Goal: Task Accomplishment & Management: Manage account settings

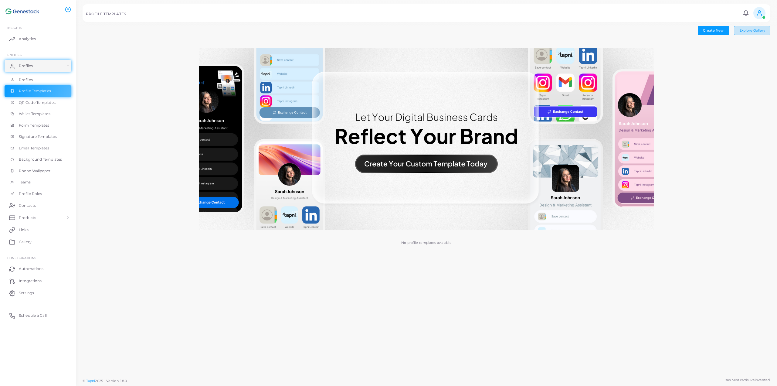
click at [756, 29] on span "Explore Gallery" at bounding box center [753, 30] width 26 height 4
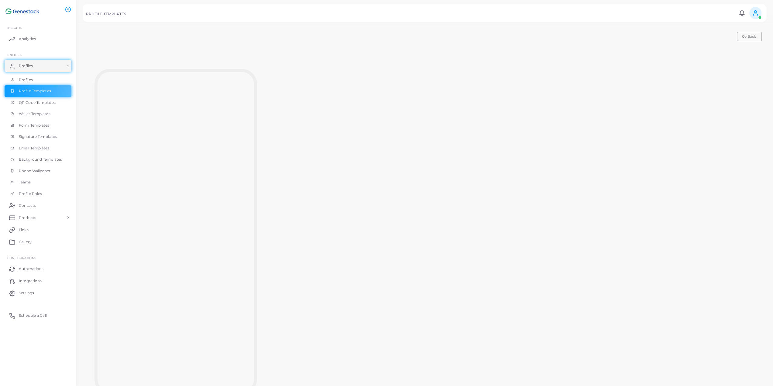
click at [191, 66] on div at bounding box center [175, 232] width 163 height 339
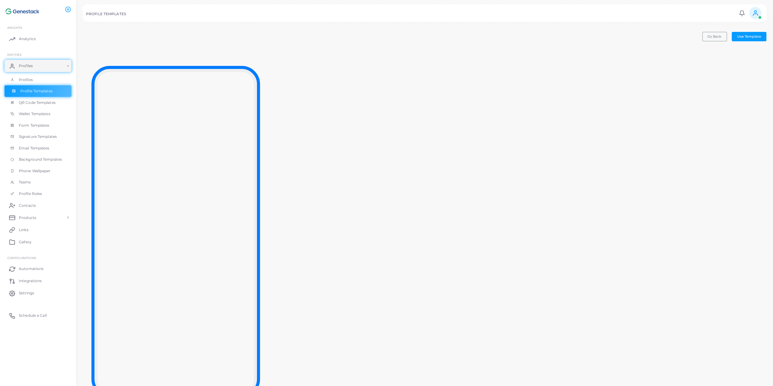
click at [32, 92] on span "Profile Templates" at bounding box center [36, 90] width 32 height 5
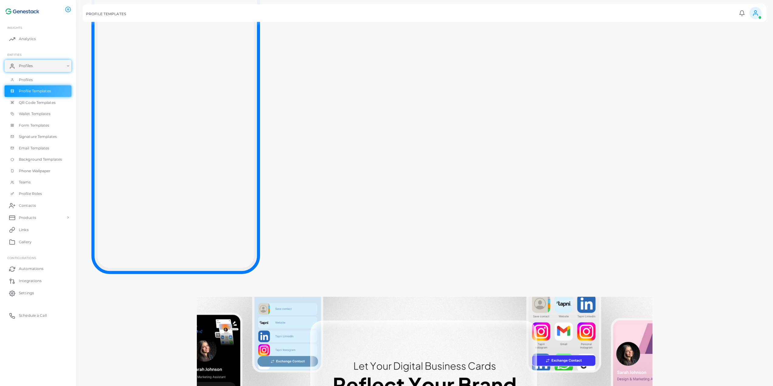
scroll to position [9, 0]
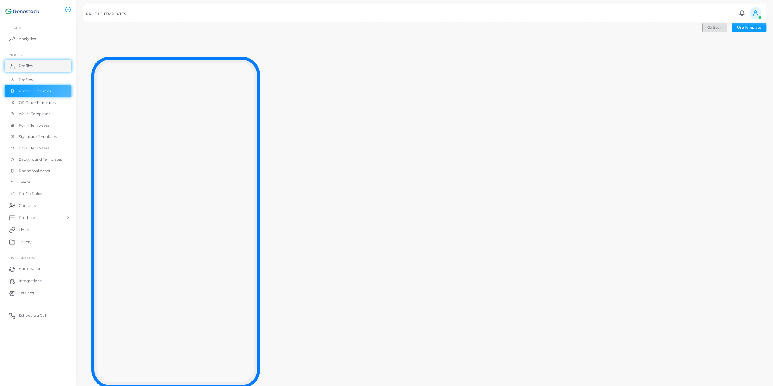
click at [707, 31] on button "Go Back" at bounding box center [714, 27] width 25 height 9
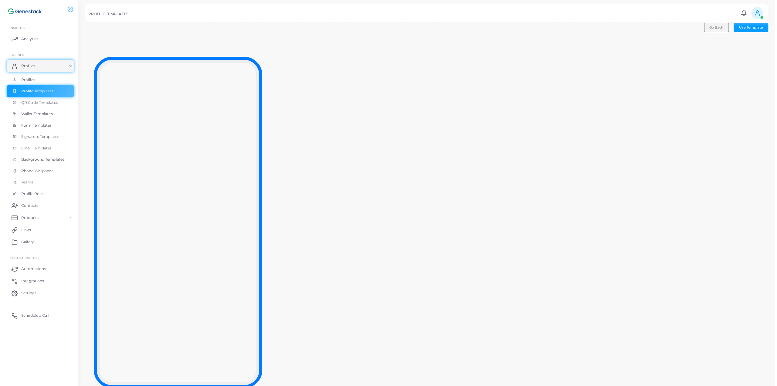
scroll to position [0, 0]
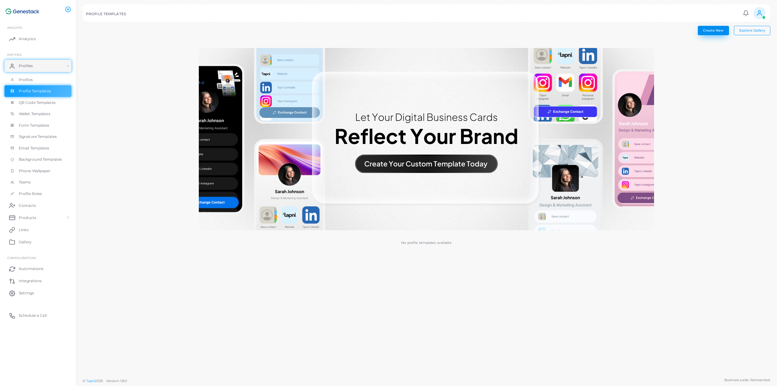
click at [714, 29] on button "Create New" at bounding box center [713, 30] width 31 height 9
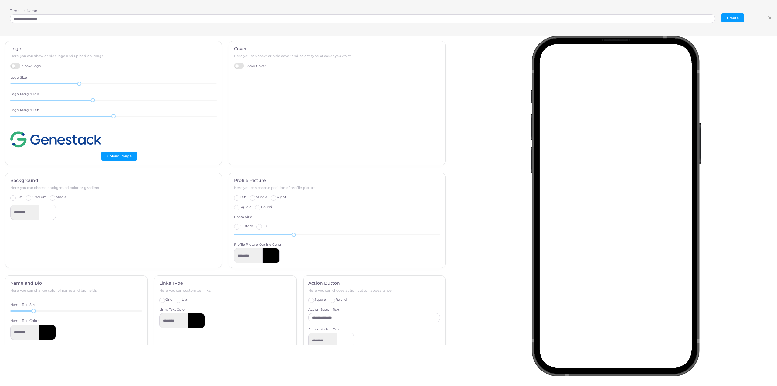
drag, startPoint x: 256, startPoint y: 80, endPoint x: 234, endPoint y: 61, distance: 29.0
drag, startPoint x: 234, startPoint y: 61, endPoint x: 215, endPoint y: 76, distance: 24.3
click at [215, 76] on div "Logo Here you can show or hide logo and upload an image. Show Logo Logo Size 40…" at bounding box center [113, 103] width 216 height 124
drag, startPoint x: 239, startPoint y: 60, endPoint x: 231, endPoint y: 66, distance: 9.8
click at [234, 66] on label "Show Cover" at bounding box center [250, 66] width 32 height 6
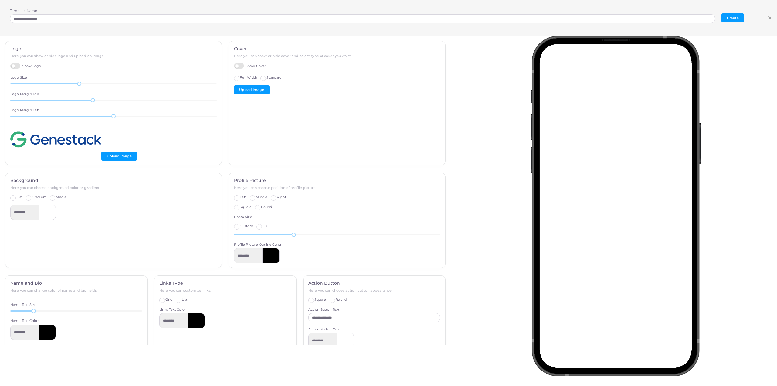
click at [267, 79] on label "Standard" at bounding box center [274, 77] width 15 height 5
click at [240, 80] on label "Full Width" at bounding box center [248, 77] width 17 height 5
click at [150, 132] on div "Logo Here you can show or hide logo and upload an image. Show Logo Logo Size 40…" at bounding box center [113, 103] width 216 height 124
drag, startPoint x: 93, startPoint y: 99, endPoint x: 158, endPoint y: 107, distance: 65.5
click at [158, 107] on div "Logo Here you can show or hide logo and upload an image. Show Logo Logo Size 40…" at bounding box center [113, 103] width 216 height 124
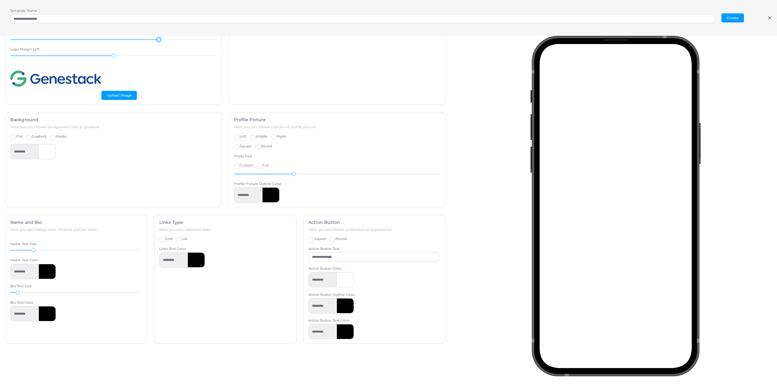
scroll to position [71, 0]
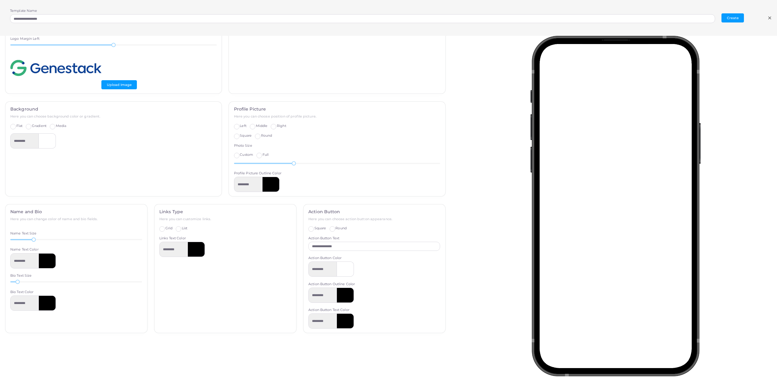
click at [32, 126] on label "Gradient" at bounding box center [39, 126] width 15 height 5
click at [56, 125] on div "Media" at bounding box center [58, 126] width 16 height 5
click at [56, 125] on label "Media" at bounding box center [61, 126] width 11 height 5
click at [32, 124] on label "Gradient" at bounding box center [39, 126] width 15 height 5
drag, startPoint x: 33, startPoint y: 238, endPoint x: 77, endPoint y: 241, distance: 43.8
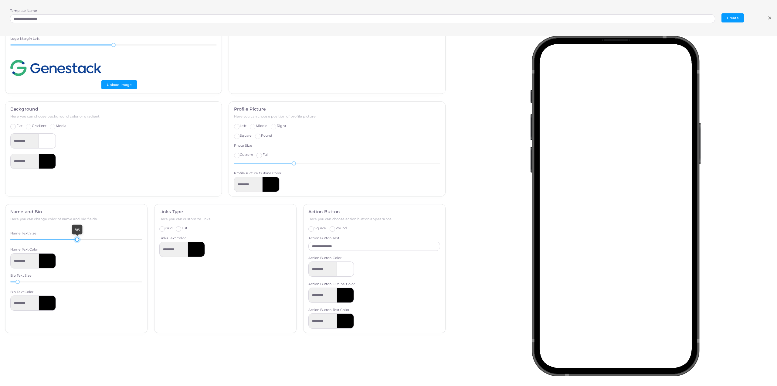
click at [77, 241] on div "56" at bounding box center [76, 239] width 132 height 5
click at [72, 241] on div "56" at bounding box center [76, 239] width 132 height 5
drag, startPoint x: 18, startPoint y: 282, endPoint x: 44, endPoint y: 282, distance: 25.5
click at [44, 282] on div at bounding box center [44, 282] width 4 height 4
drag, startPoint x: 47, startPoint y: 283, endPoint x: 61, endPoint y: 283, distance: 14.6
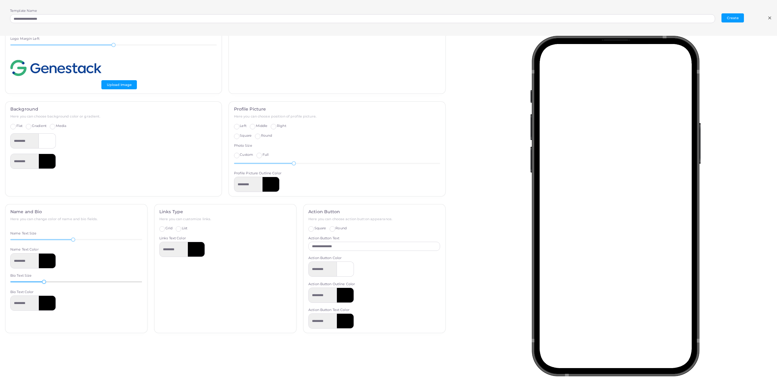
click at [61, 283] on div "33" at bounding box center [76, 281] width 132 height 5
drag, startPoint x: 63, startPoint y: 280, endPoint x: 56, endPoint y: 280, distance: 7.3
click at [56, 280] on div "45" at bounding box center [76, 281] width 132 height 5
click at [54, 280] on div at bounding box center [55, 282] width 4 height 4
click at [182, 229] on label "List" at bounding box center [184, 228] width 5 height 5
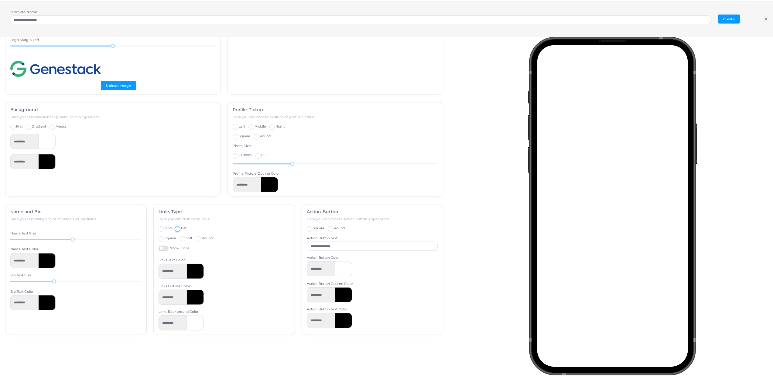
scroll to position [74, 0]
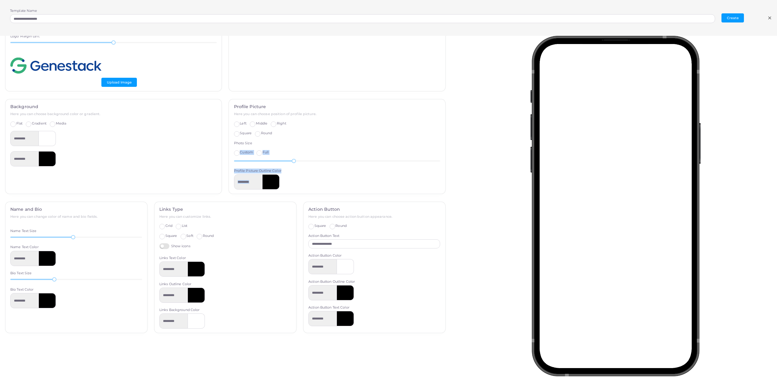
click at [462, 126] on div "**********" at bounding box center [389, 190] width 784 height 309
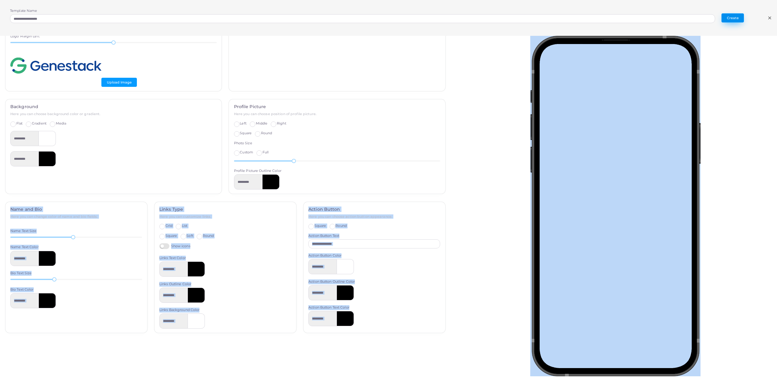
click at [737, 18] on button "Create" at bounding box center [733, 17] width 22 height 9
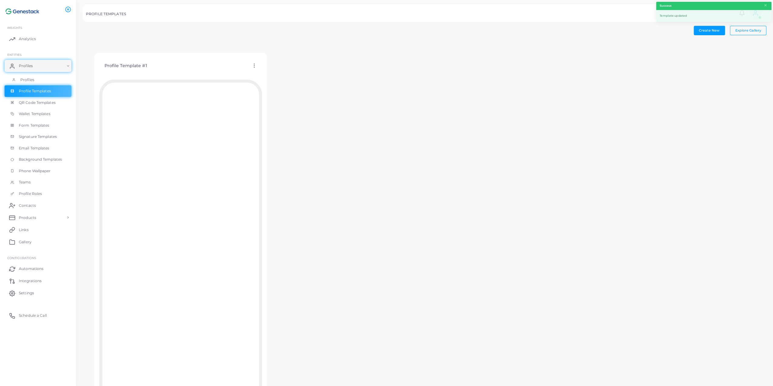
click at [39, 79] on link "Profiles" at bounding box center [38, 80] width 67 height 12
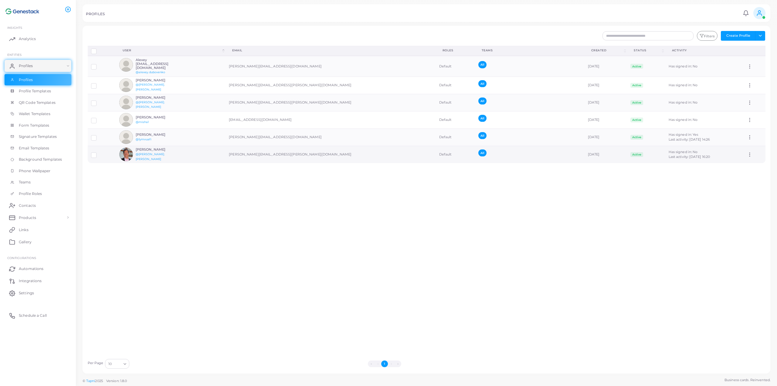
click at [187, 149] on td "[PERSON_NAME] @[PERSON_NAME].[PERSON_NAME]" at bounding box center [171, 154] width 110 height 17
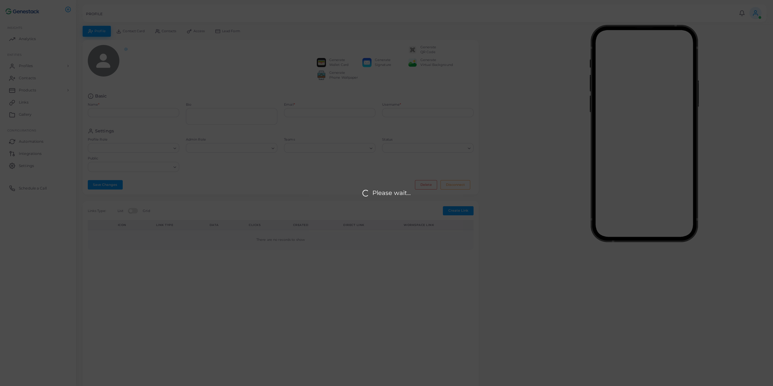
type input "**********"
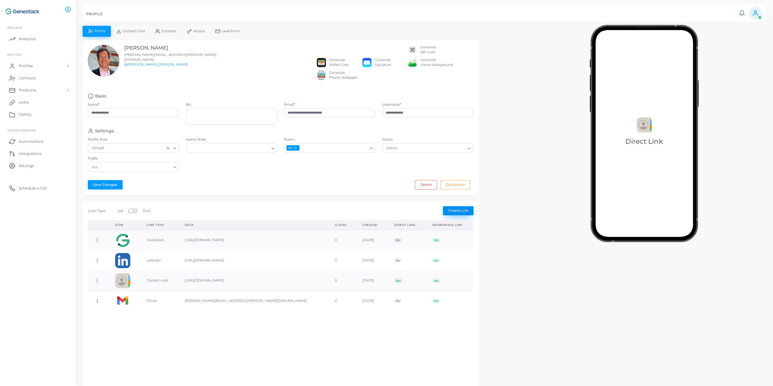
click at [463, 208] on button "Create Link" at bounding box center [458, 210] width 31 height 9
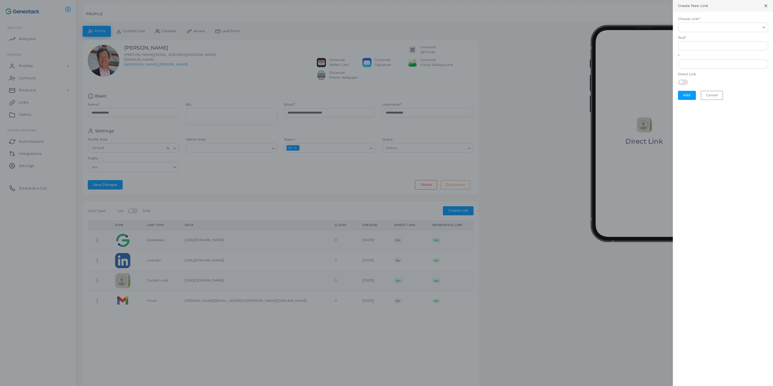
click at [715, 32] on div "Loading..." at bounding box center [723, 27] width 90 height 10
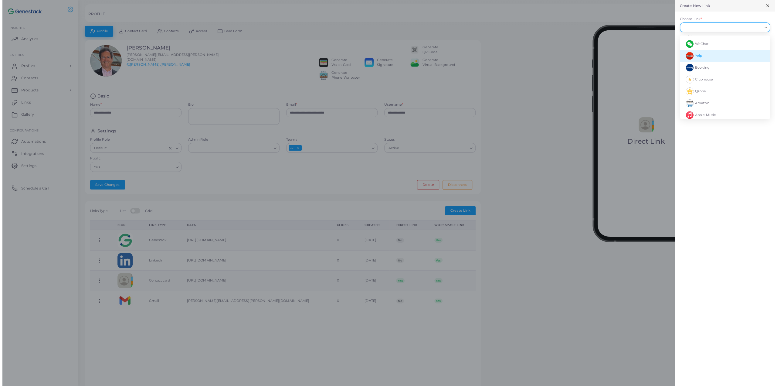
scroll to position [781, 0]
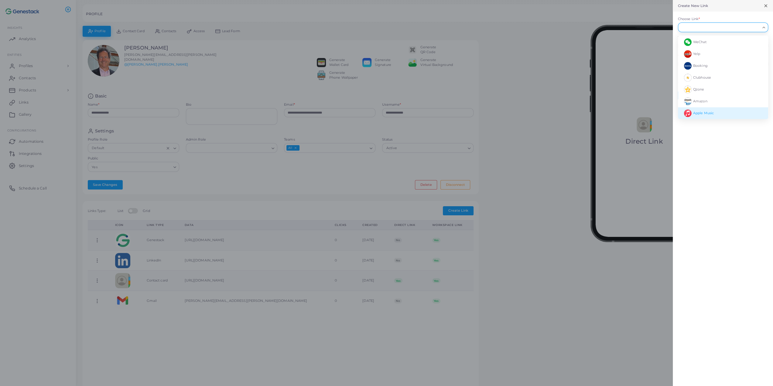
click at [525, 154] on div at bounding box center [386, 193] width 773 height 386
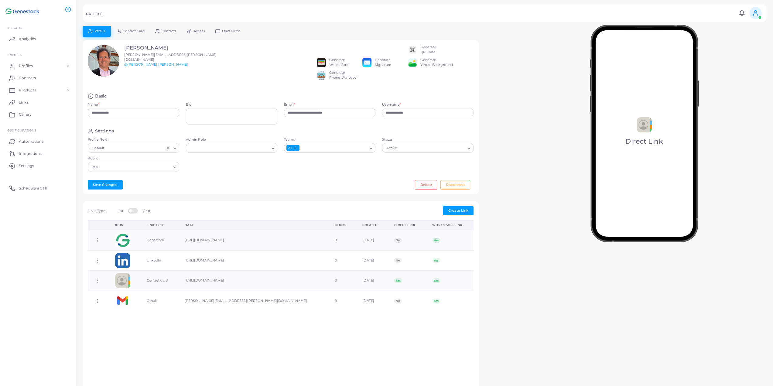
click at [336, 78] on div "Generate Phone Wallpaper" at bounding box center [343, 75] width 29 height 10
click at [340, 80] on div "Generate Phone Wallpaper" at bounding box center [343, 75] width 29 height 10
click at [322, 77] on img at bounding box center [321, 75] width 9 height 9
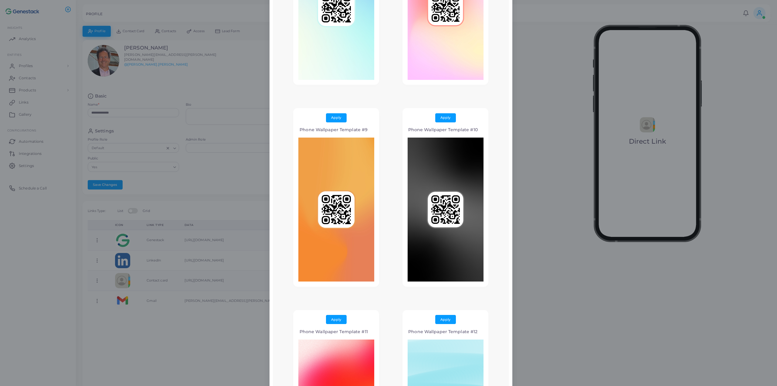
scroll to position [820, 0]
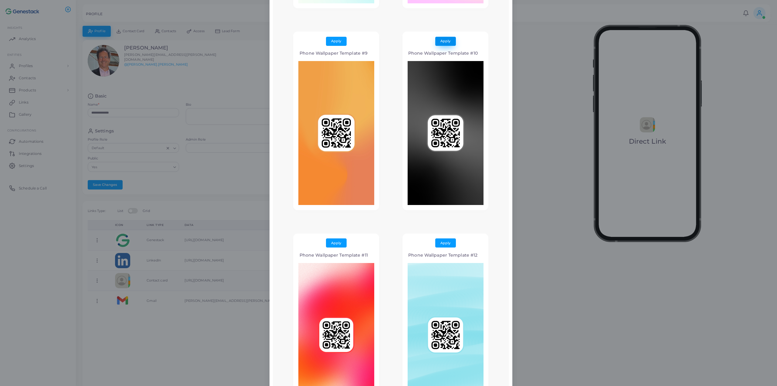
click at [440, 43] on button "Apply" at bounding box center [445, 41] width 21 height 9
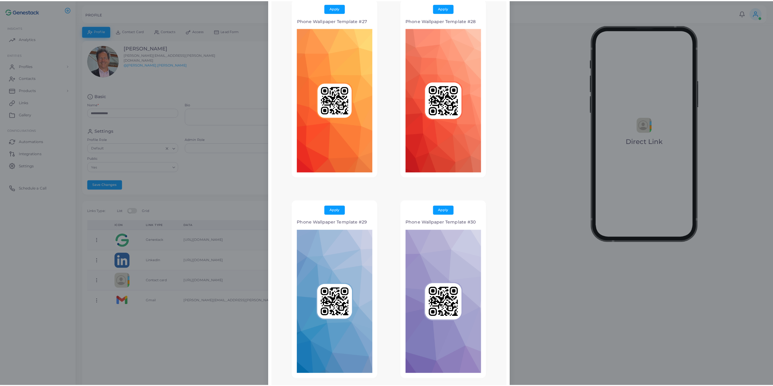
scroll to position [2848, 0]
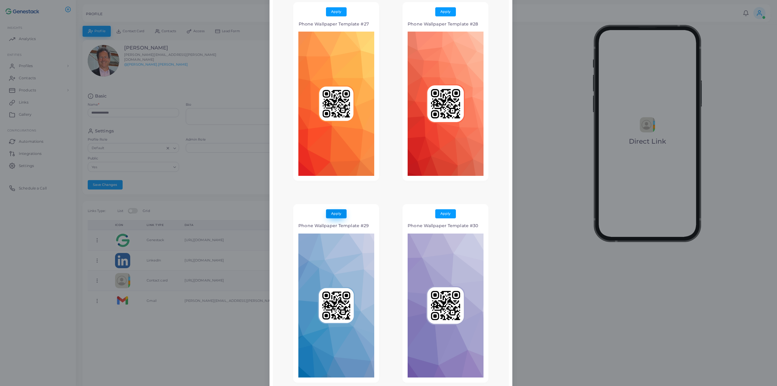
click at [336, 213] on button "Apply" at bounding box center [336, 213] width 21 height 9
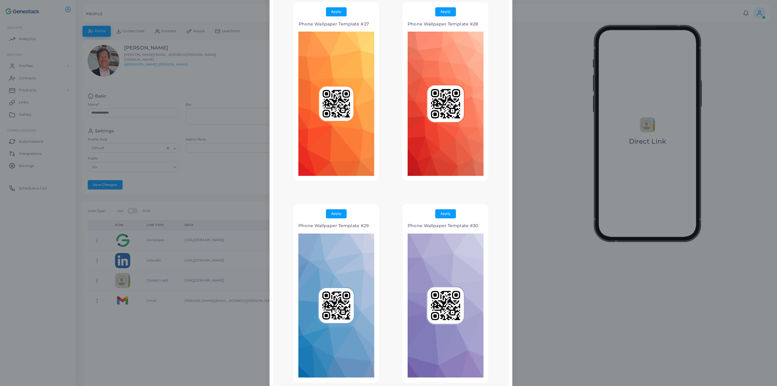
click at [344, 264] on img at bounding box center [336, 305] width 76 height 144
click at [333, 214] on button "Apply" at bounding box center [336, 213] width 21 height 9
drag, startPoint x: 333, startPoint y: 214, endPoint x: 357, endPoint y: 198, distance: 28.4
click at [333, 213] on button "Apply" at bounding box center [336, 213] width 21 height 9
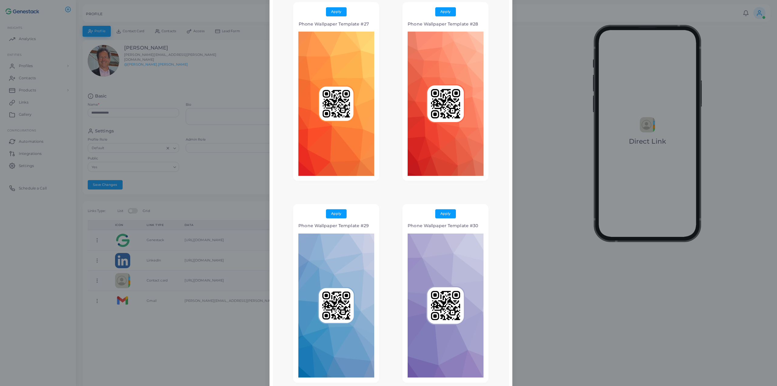
click at [530, 133] on div "Phone Wallpapers × Apply Phone Wallpaper Template #1 Apply Phone Wallpaper Temp…" at bounding box center [388, 193] width 777 height 386
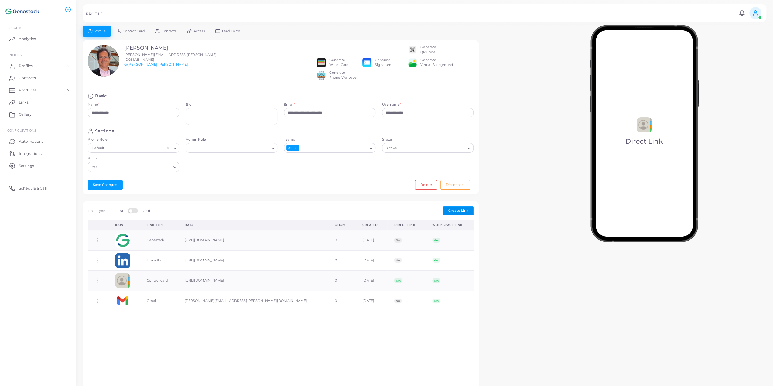
click at [451, 211] on span "Create Link" at bounding box center [458, 210] width 20 height 4
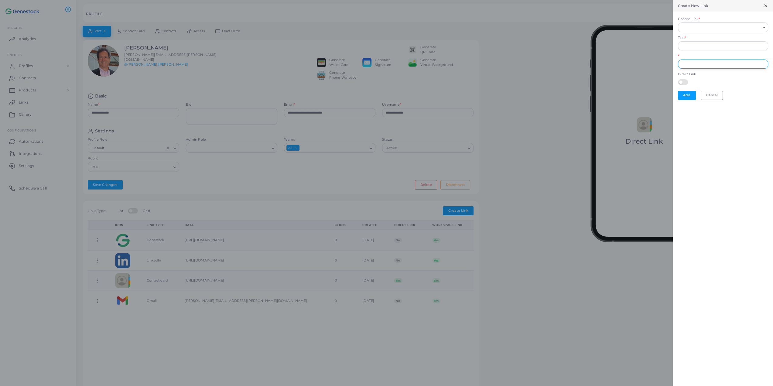
click at [694, 63] on input "*" at bounding box center [723, 64] width 90 height 9
click at [699, 42] on div "Text *" at bounding box center [723, 43] width 90 height 15
click at [699, 44] on input "Text *" at bounding box center [723, 45] width 90 height 9
click at [695, 62] on div "* The Url field is required" at bounding box center [723, 69] width 90 height 20
click at [380, 95] on div at bounding box center [386, 193] width 773 height 386
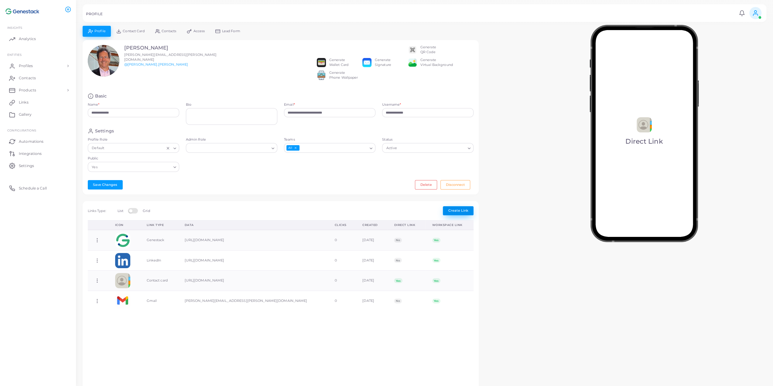
click at [463, 215] on button "Create Link" at bounding box center [458, 210] width 31 height 9
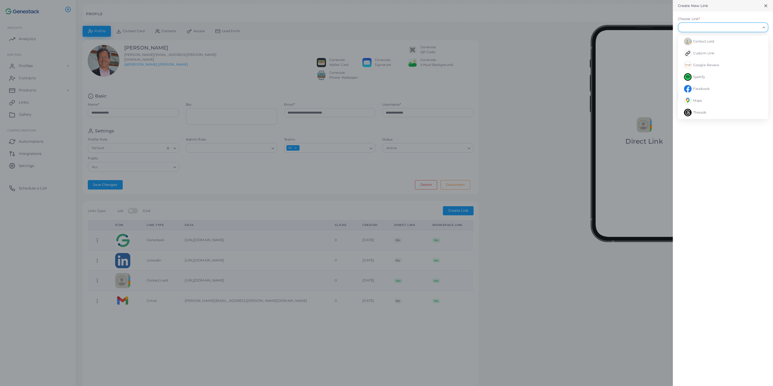
click at [696, 29] on input "Choose Link *" at bounding box center [719, 27] width 79 height 7
click at [704, 55] on li "Custom Link" at bounding box center [723, 53] width 90 height 12
type input "**********"
click at [712, 93] on input "Enter your custom link *" at bounding box center [723, 97] width 90 height 9
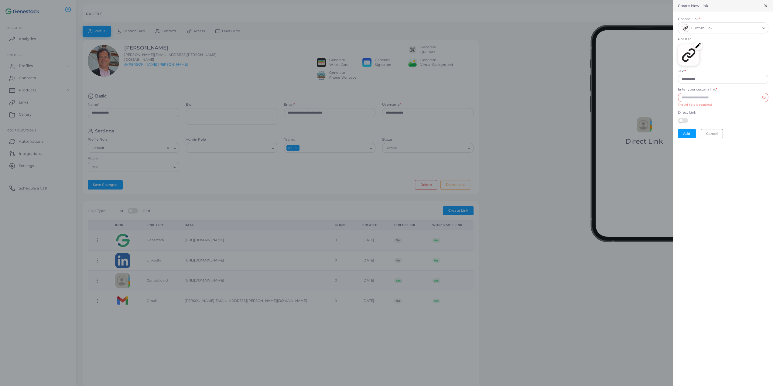
click at [665, 112] on div at bounding box center [386, 193] width 773 height 386
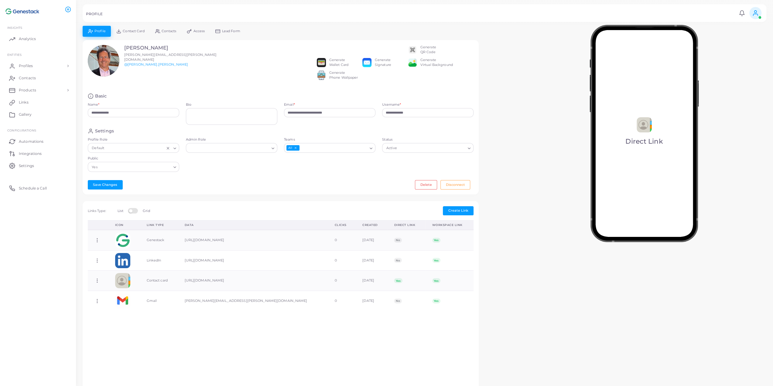
click at [194, 29] on span "Access" at bounding box center [199, 30] width 12 height 3
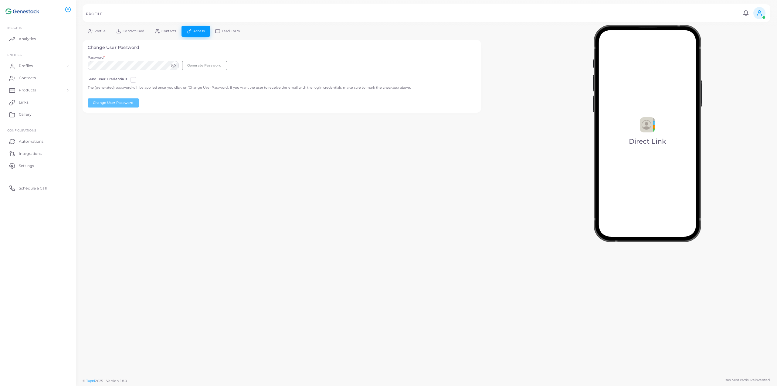
click at [239, 28] on link "Lead Form" at bounding box center [228, 31] width 36 height 11
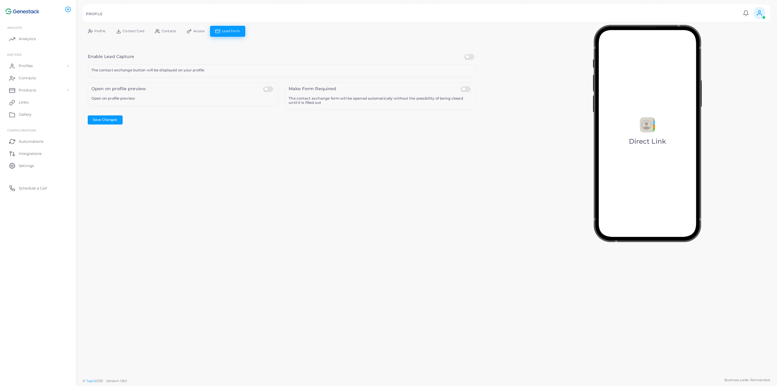
click at [96, 30] on span "Profile" at bounding box center [99, 30] width 11 height 3
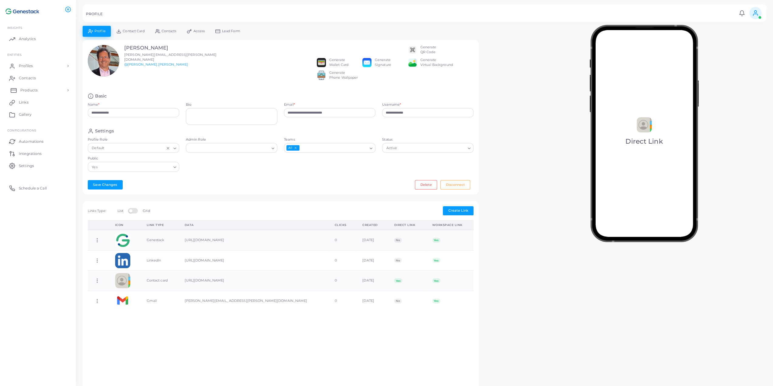
click at [70, 90] on link "Products" at bounding box center [38, 90] width 67 height 12
click at [40, 109] on link "Products" at bounding box center [38, 104] width 67 height 12
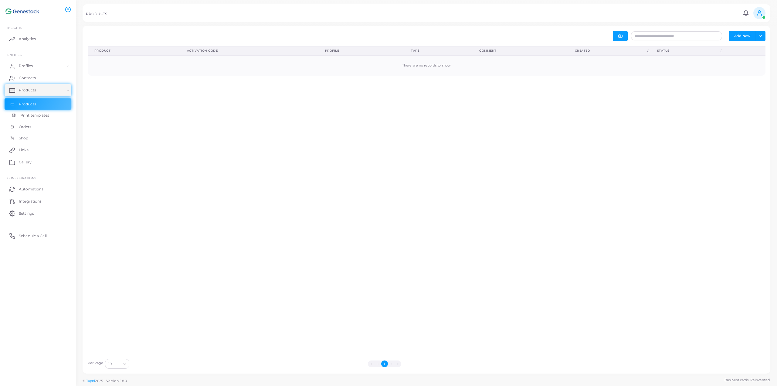
click at [36, 118] on span "Print templates" at bounding box center [34, 115] width 29 height 5
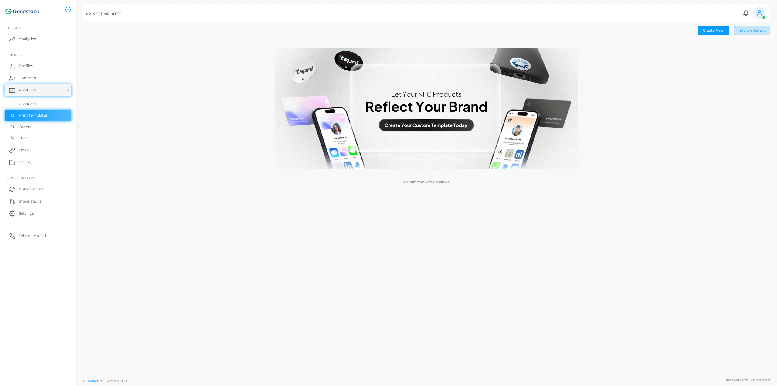
click at [744, 28] on button "Explore Gallery" at bounding box center [752, 30] width 36 height 9
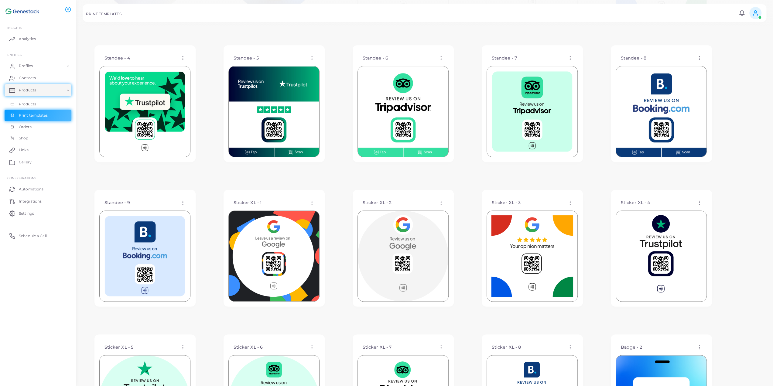
scroll to position [625, 0]
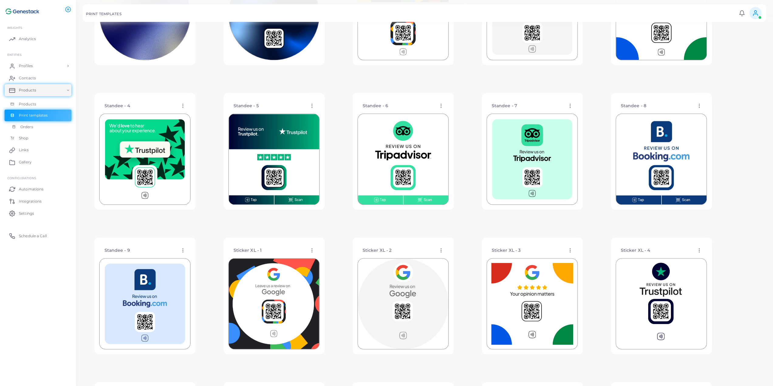
click at [30, 130] on link "Orders" at bounding box center [38, 127] width 67 height 12
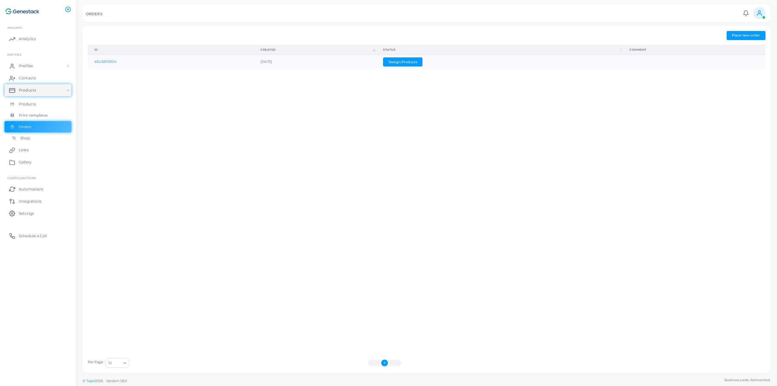
click at [25, 140] on span "Shop" at bounding box center [24, 137] width 9 height 5
